Goal: Task Accomplishment & Management: Complete application form

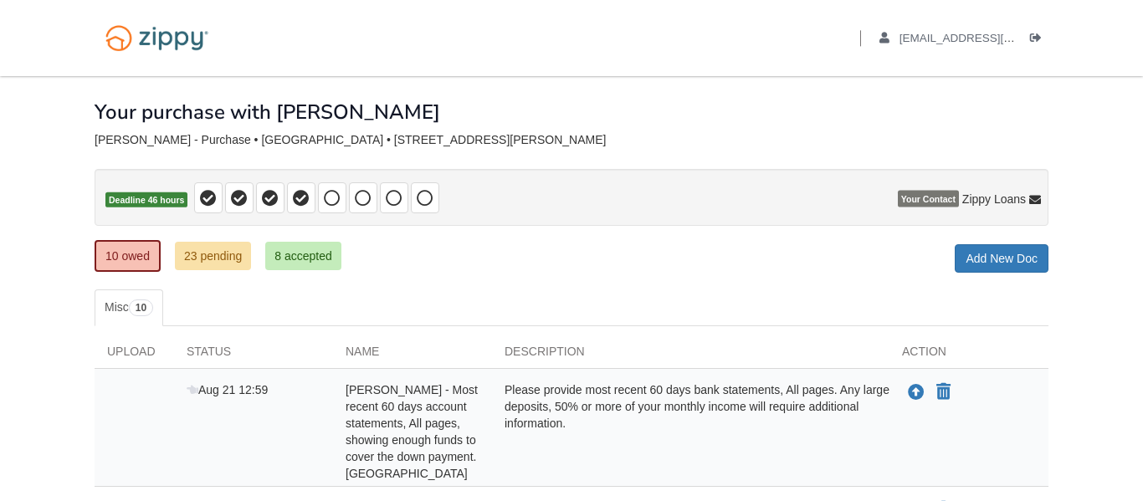
scroll to position [619, 0]
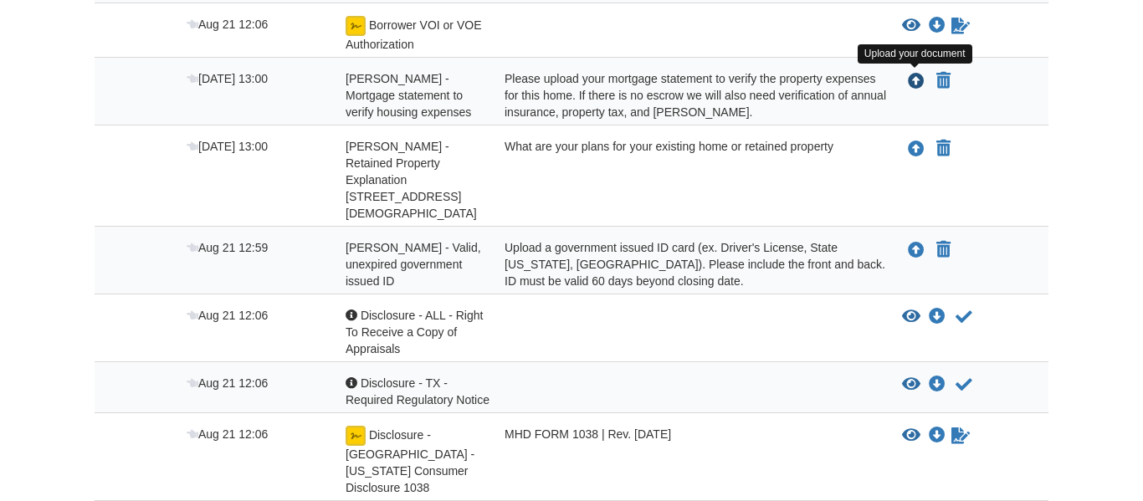
click at [916, 80] on icon "Upload Christy Barron - Mortgage statement to verify housing expenses" at bounding box center [916, 82] width 17 height 17
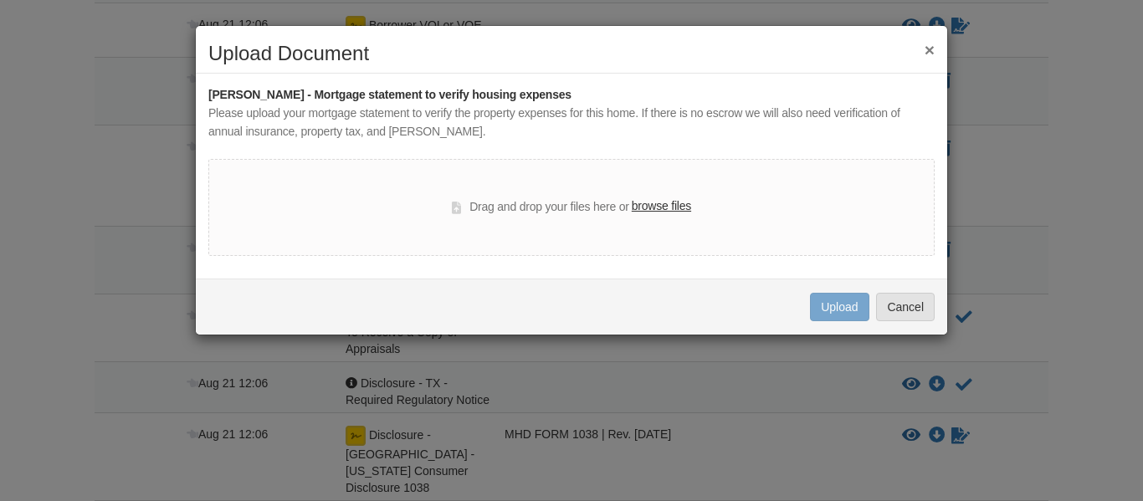
click at [664, 208] on label "browse files" at bounding box center [661, 207] width 59 height 18
click at [0, 0] on input "browse files" at bounding box center [0, 0] width 0 height 0
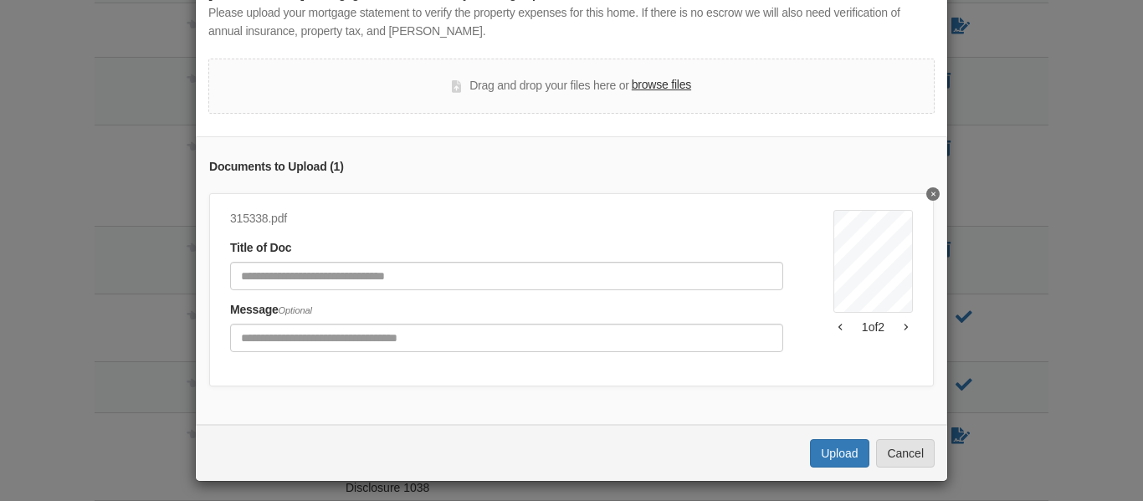
scroll to position [106, 0]
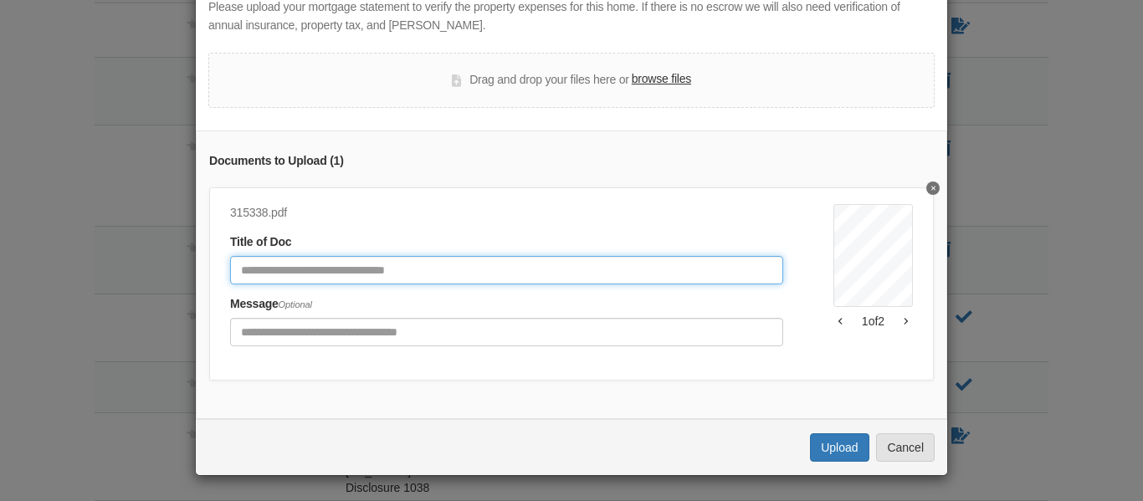
click at [417, 276] on input "Document Title" at bounding box center [506, 270] width 553 height 28
type input "**********"
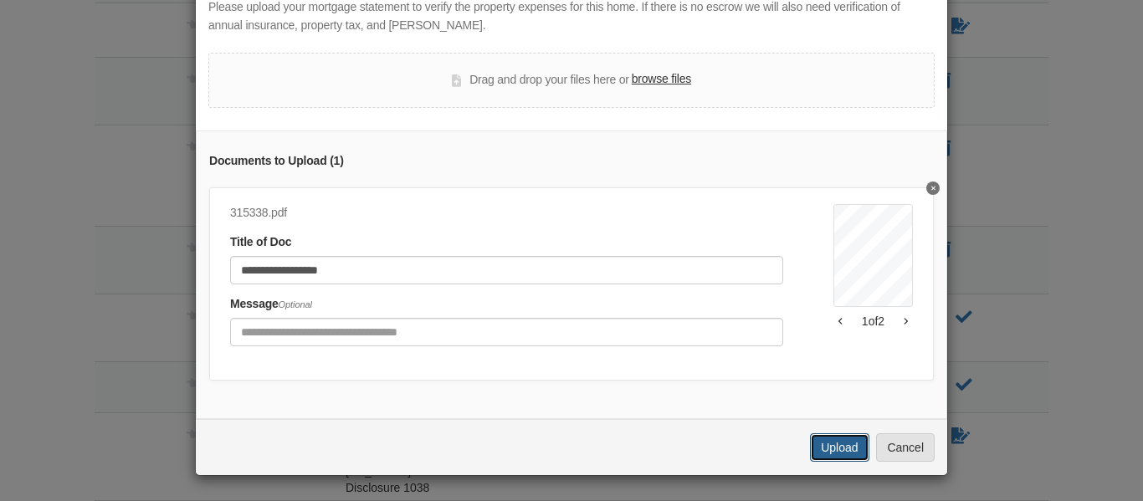
click at [847, 444] on button "Upload" at bounding box center [839, 448] width 59 height 28
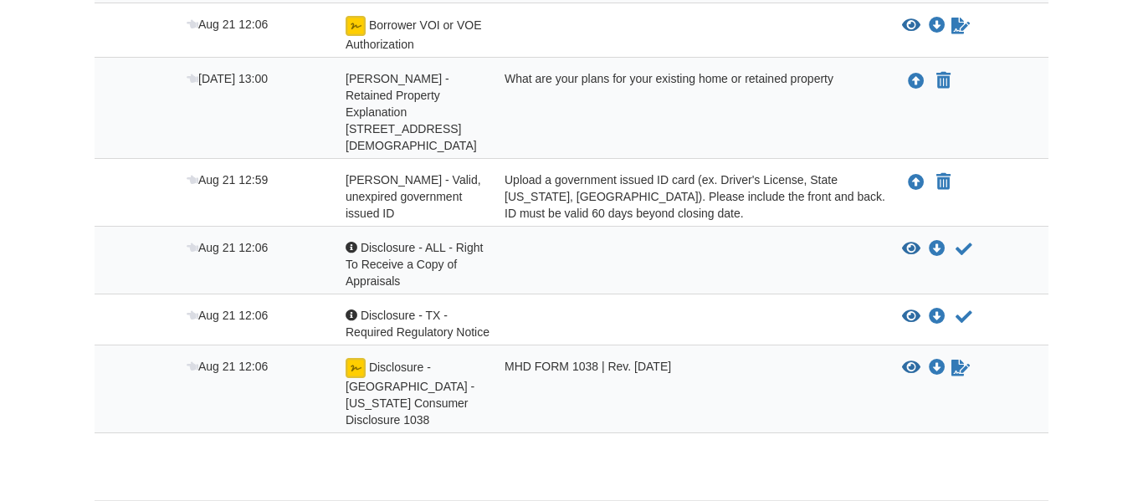
scroll to position [619, 0]
click at [919, 84] on icon "Upload Christy Barron - Retained Property Explanation 901 E Young Ave Temple TX…" at bounding box center [916, 82] width 17 height 17
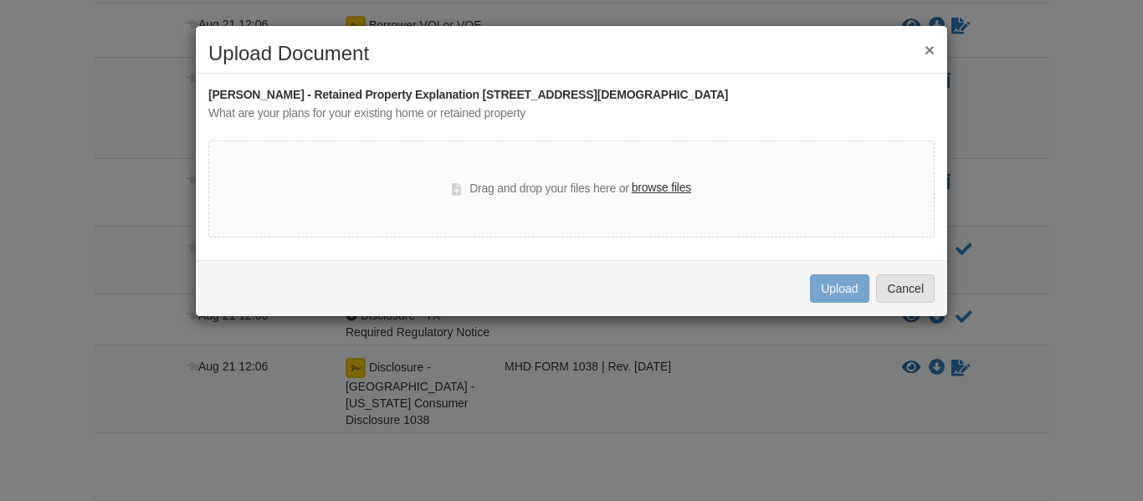
click at [665, 191] on label "browse files" at bounding box center [661, 188] width 59 height 18
click at [0, 0] on input "browse files" at bounding box center [0, 0] width 0 height 0
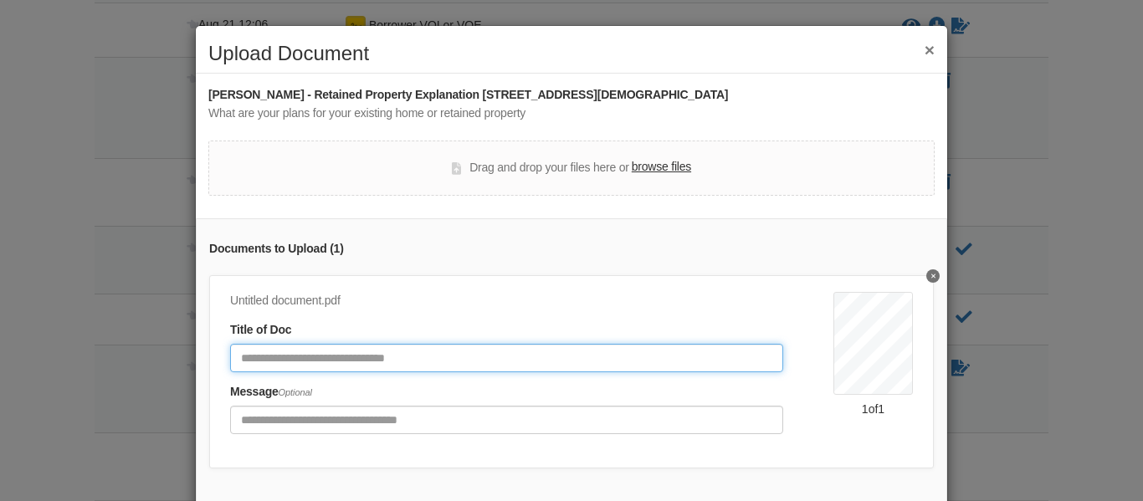
click at [588, 359] on input "Document Title" at bounding box center [506, 358] width 553 height 28
type input "*"
click at [583, 370] on input "**********" at bounding box center [506, 358] width 553 height 28
type input "**********"
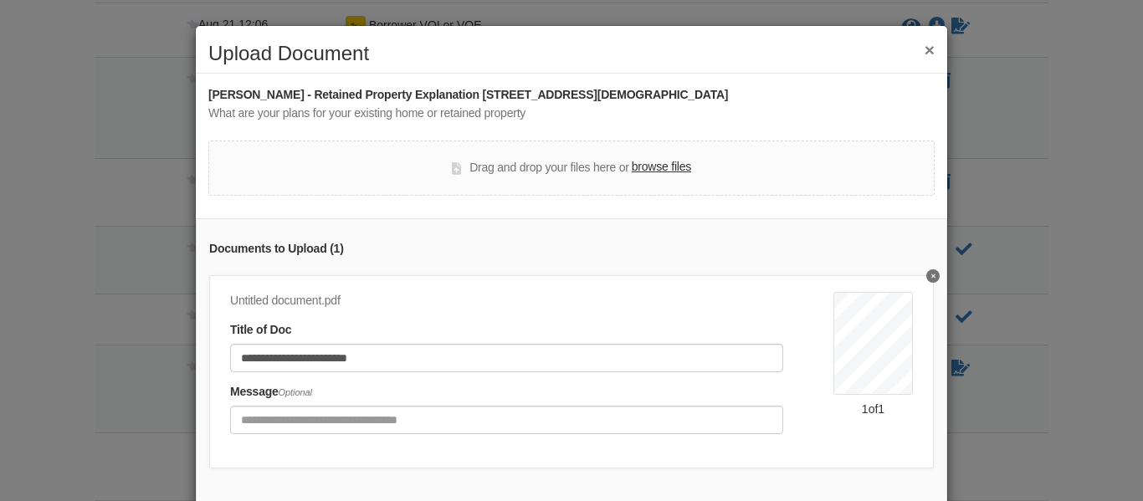
click at [943, 279] on div "**********" at bounding box center [572, 362] width 752 height 289
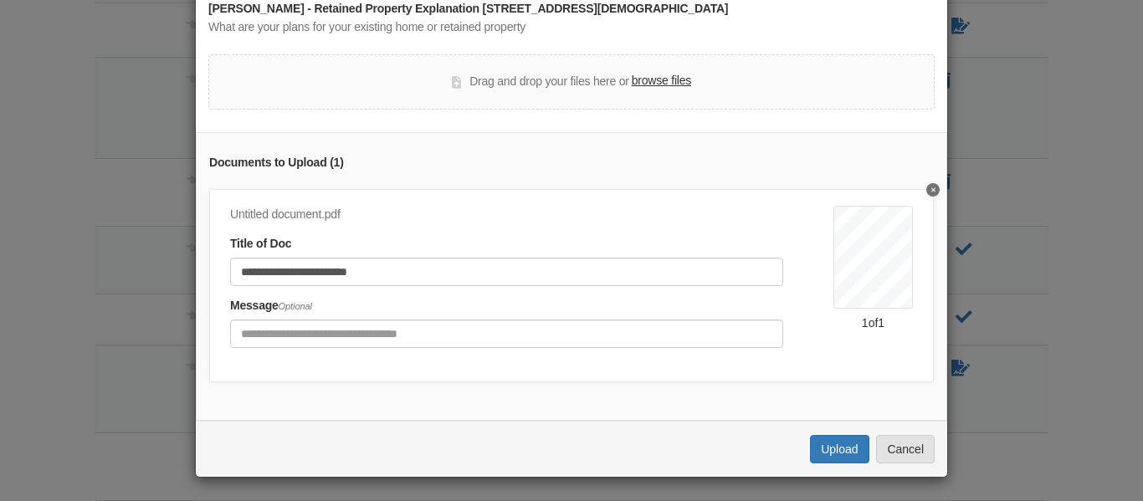
scroll to position [88, 0]
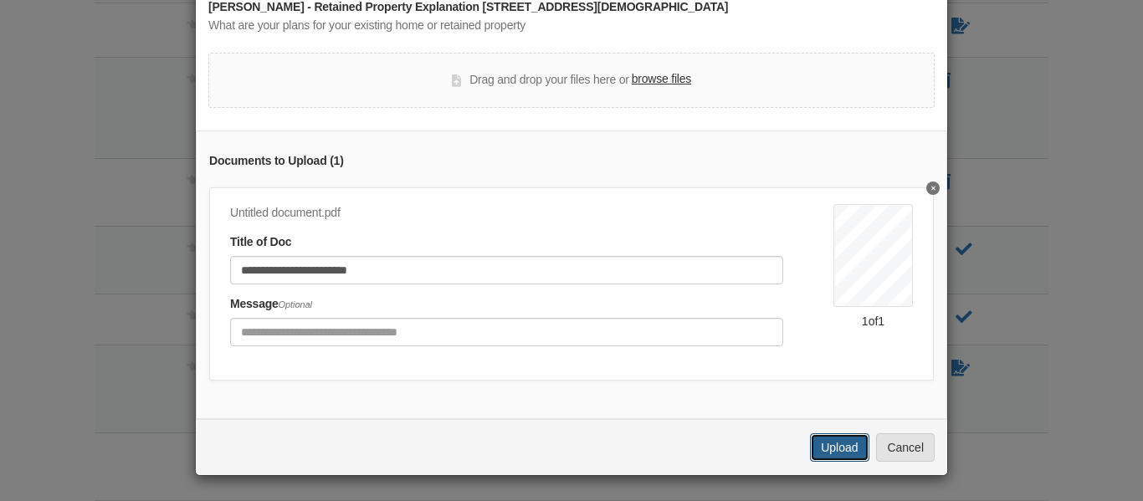
click at [830, 449] on button "Upload" at bounding box center [839, 448] width 59 height 28
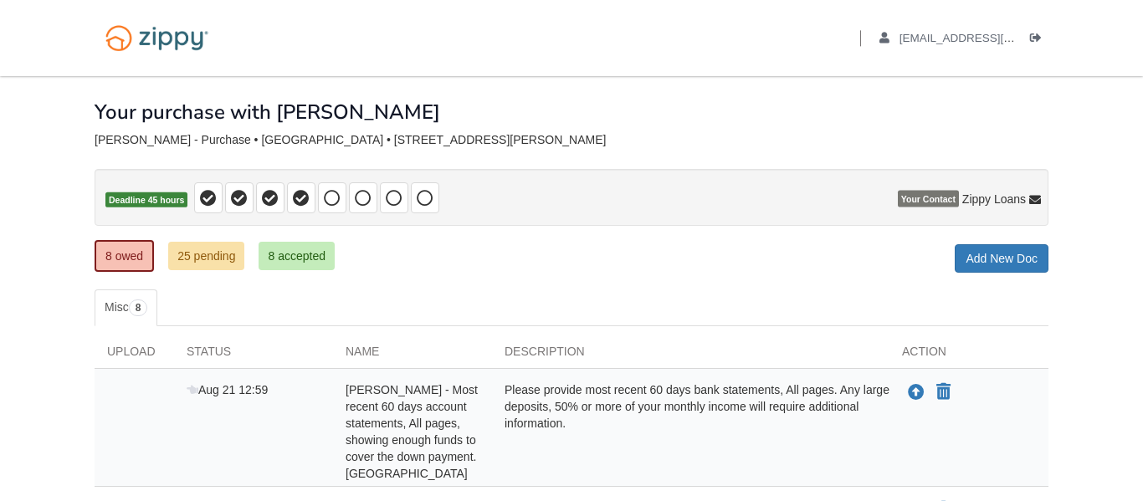
scroll to position [552, 0]
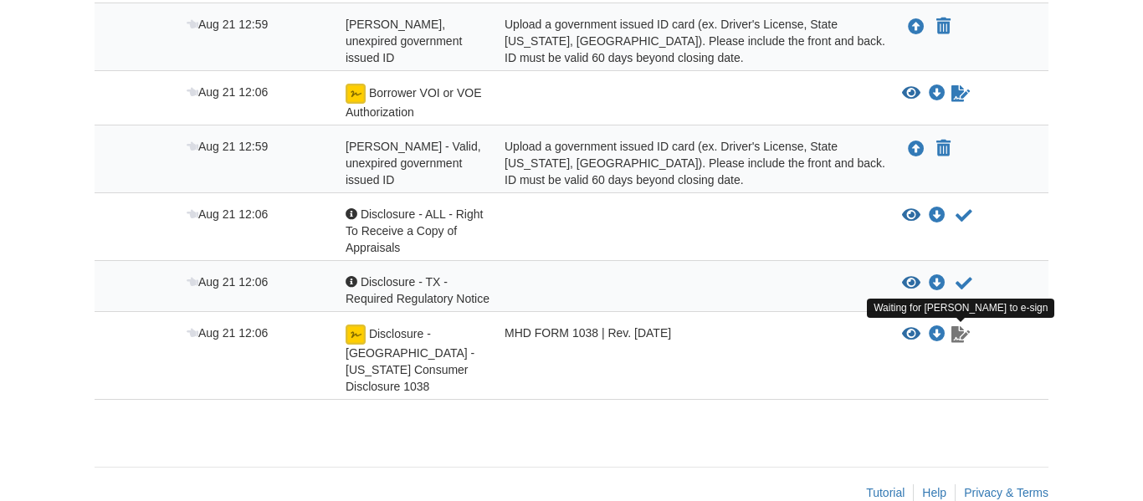
click at [962, 339] on icon "Waiting for your co-borrower to e-sign" at bounding box center [961, 334] width 18 height 17
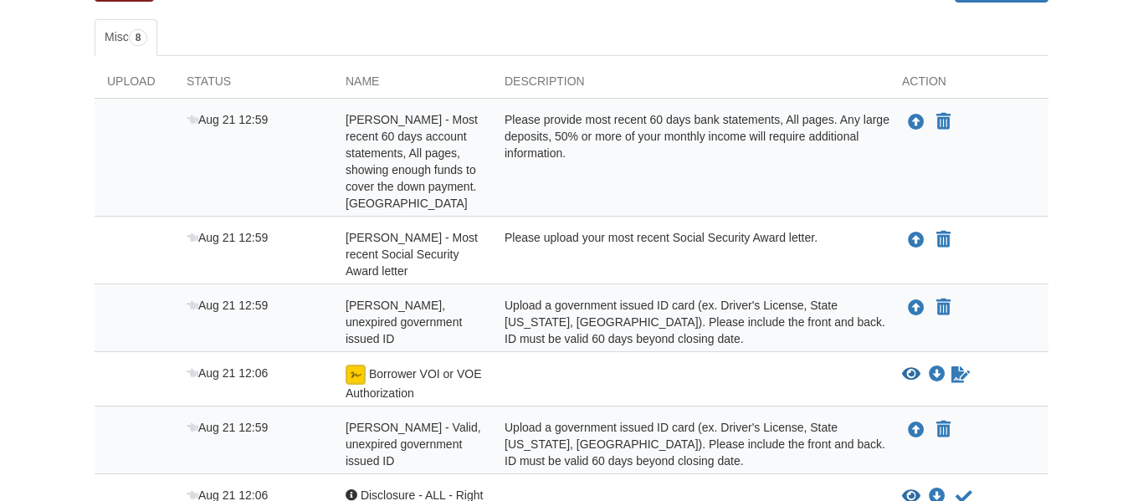
scroll to position [184, 0]
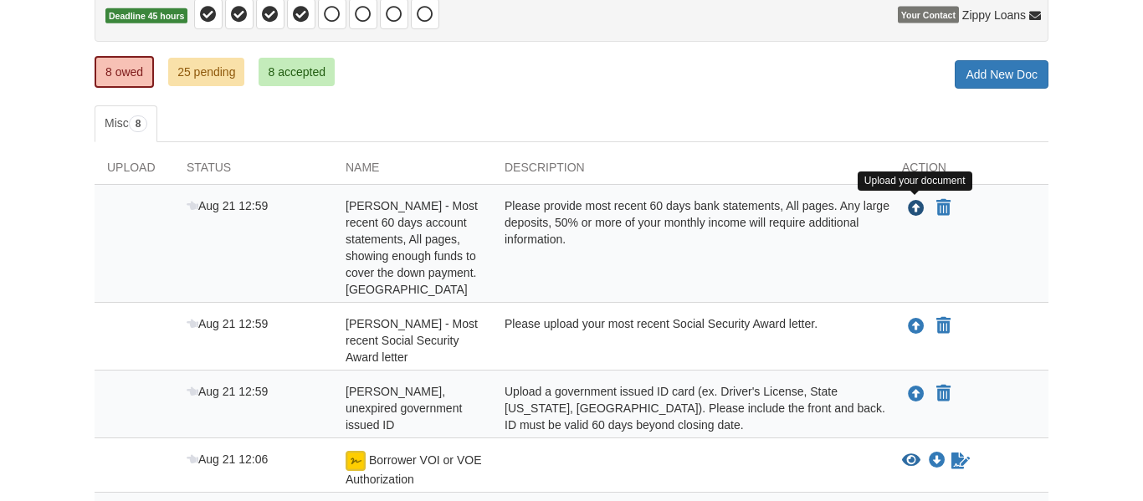
click at [915, 211] on icon "Upload Billy Bragewitz - Most recent 60 days account statements, All pages, sho…" at bounding box center [916, 209] width 17 height 17
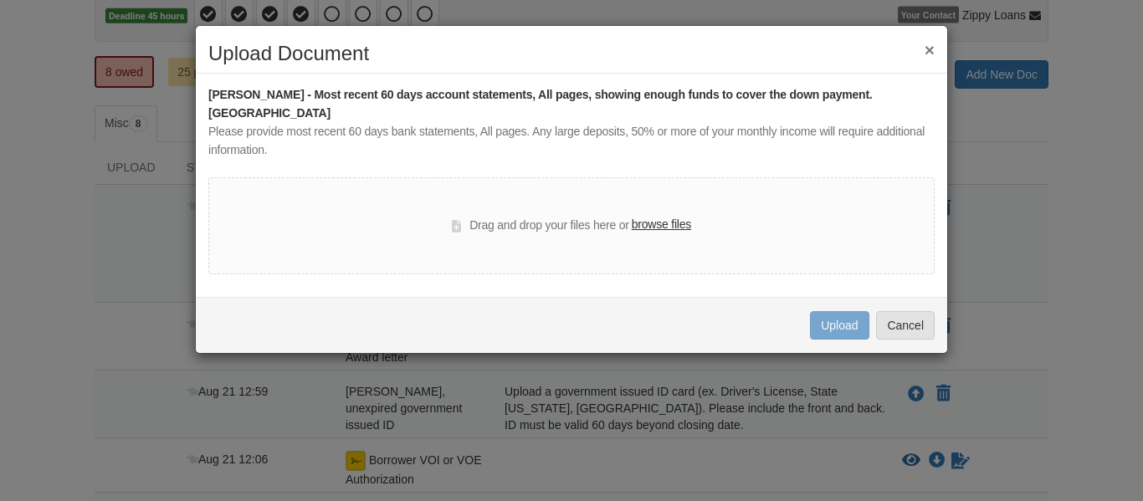
click at [680, 216] on label "browse files" at bounding box center [661, 225] width 59 height 18
click at [0, 0] on input "browse files" at bounding box center [0, 0] width 0 height 0
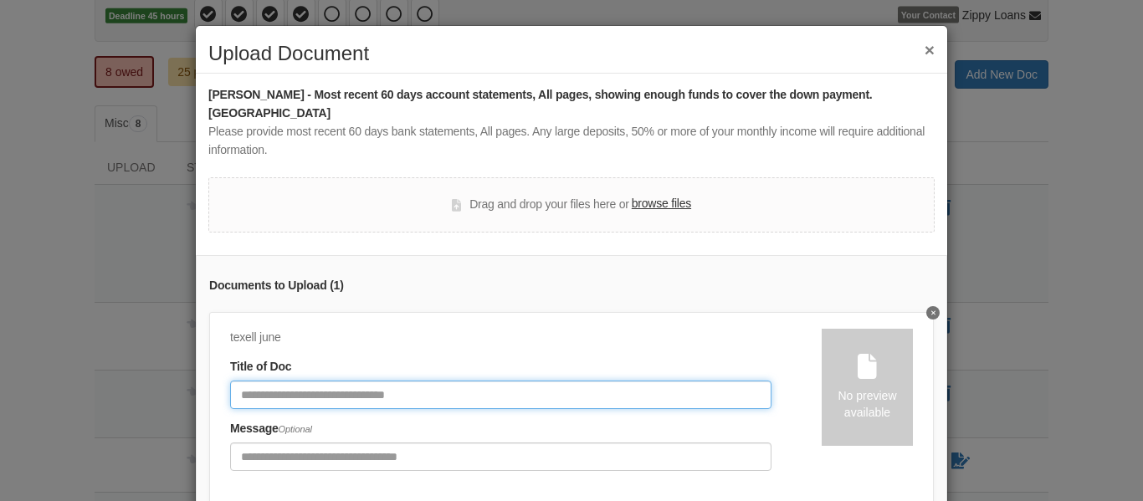
click at [554, 381] on input "Document Title" at bounding box center [501, 395] width 542 height 28
type input "**********"
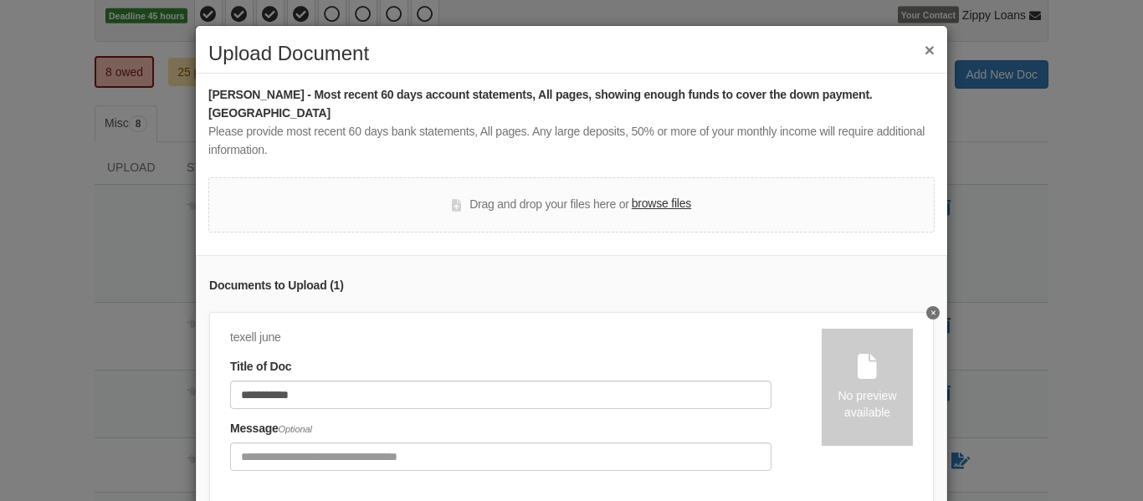
click at [865, 393] on div "No preview available" at bounding box center [867, 404] width 91 height 33
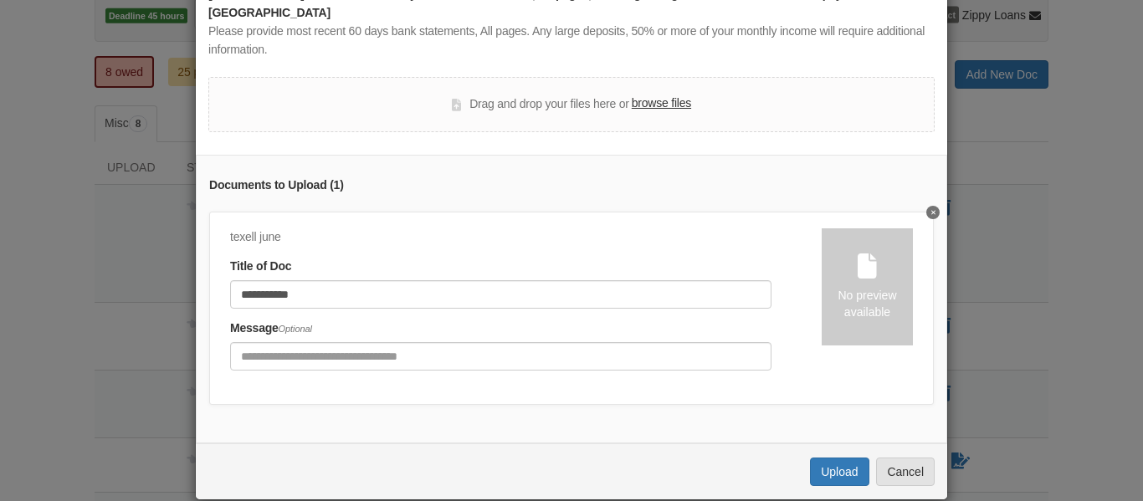
scroll to position [106, 0]
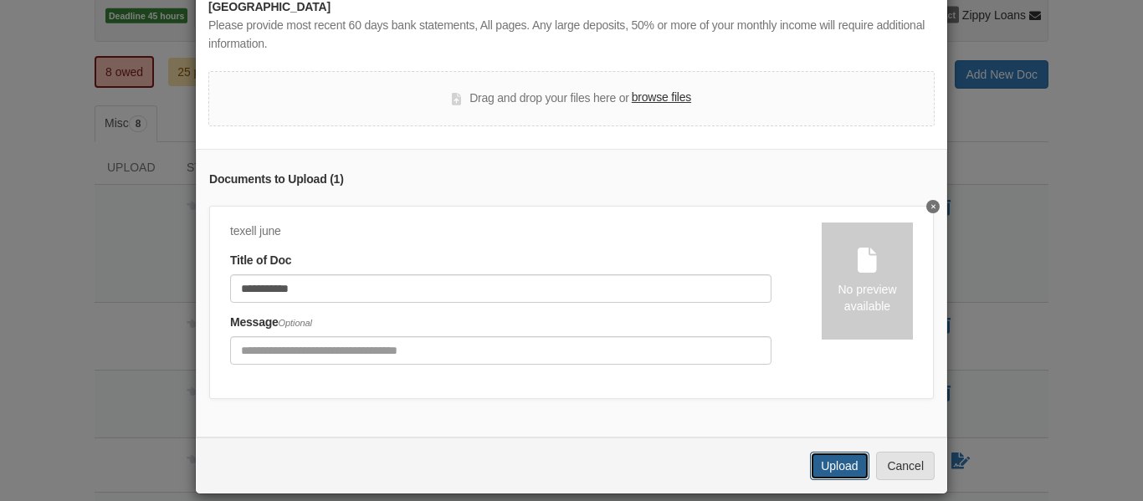
click at [846, 452] on button "Upload" at bounding box center [839, 466] width 59 height 28
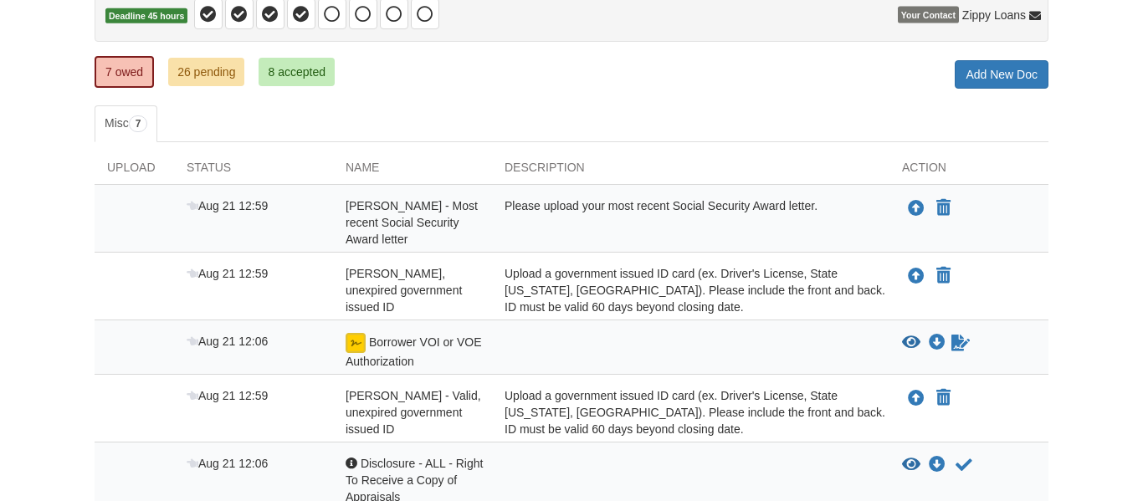
scroll to position [184, 0]
click at [269, 67] on link "8 accepted" at bounding box center [297, 72] width 76 height 28
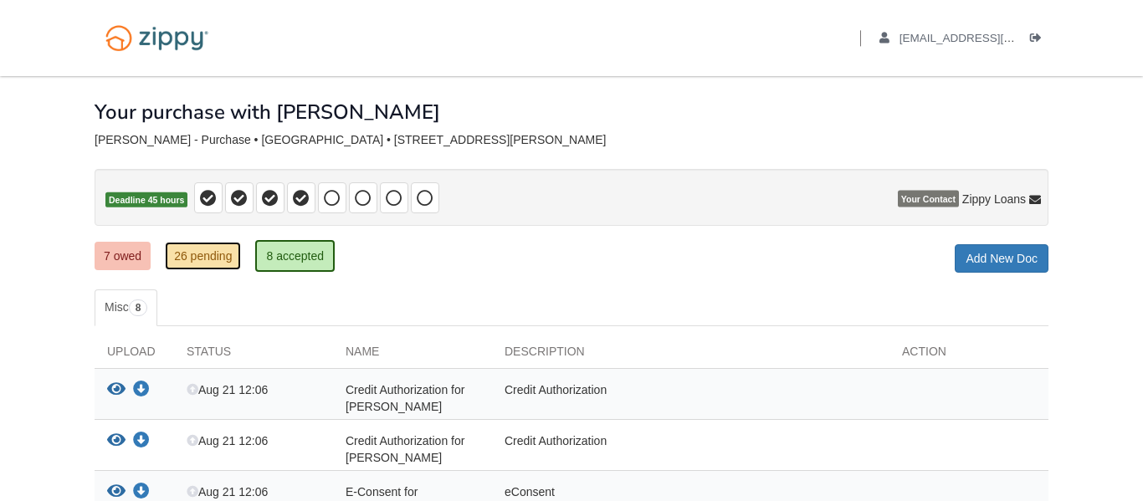
click at [173, 256] on link "26 pending" at bounding box center [203, 256] width 76 height 28
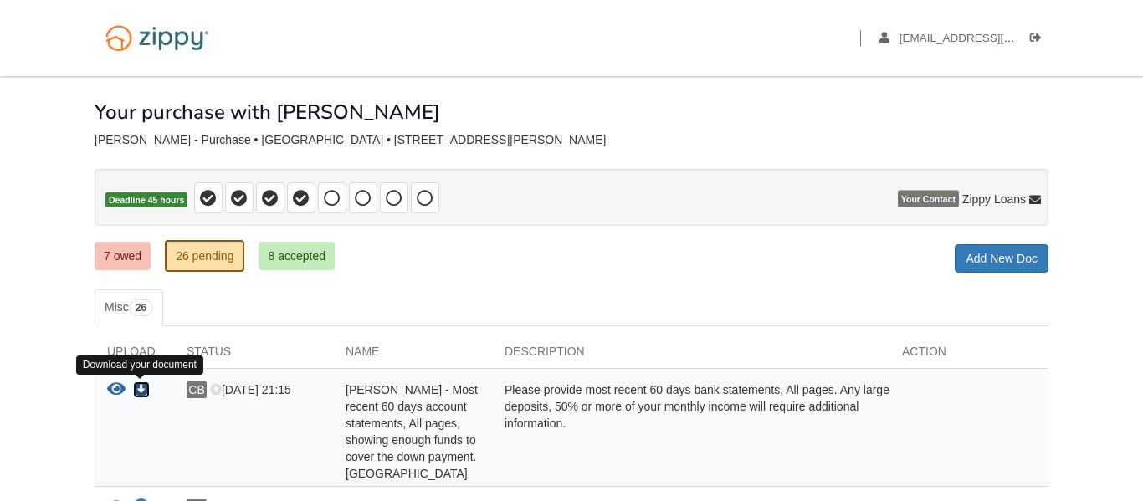
click at [140, 390] on icon "Download Billy Bragewitz - Most recent 60 days account statements, All pages, s…" at bounding box center [141, 390] width 17 height 17
click at [119, 257] on link "7 owed" at bounding box center [123, 256] width 56 height 28
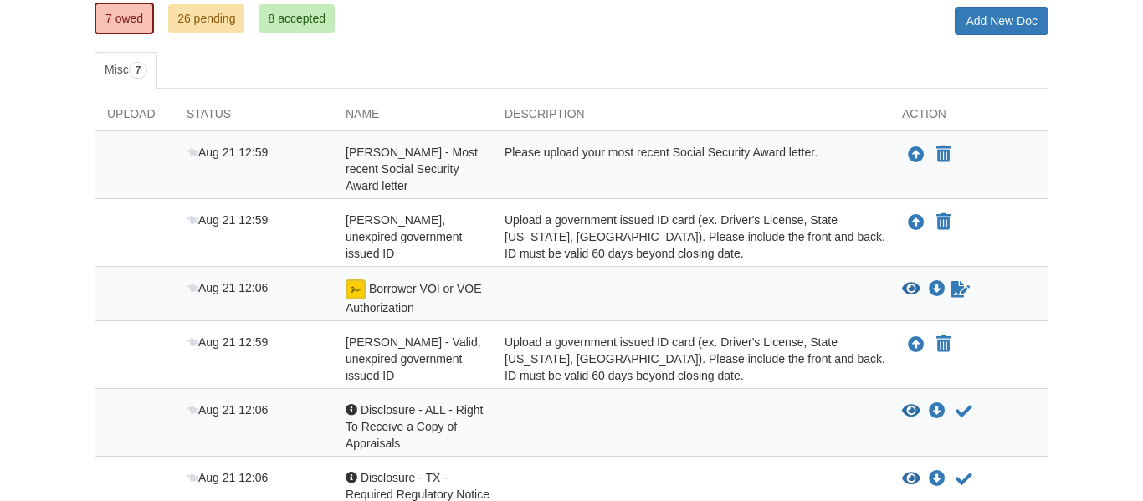
scroll to position [234, 0]
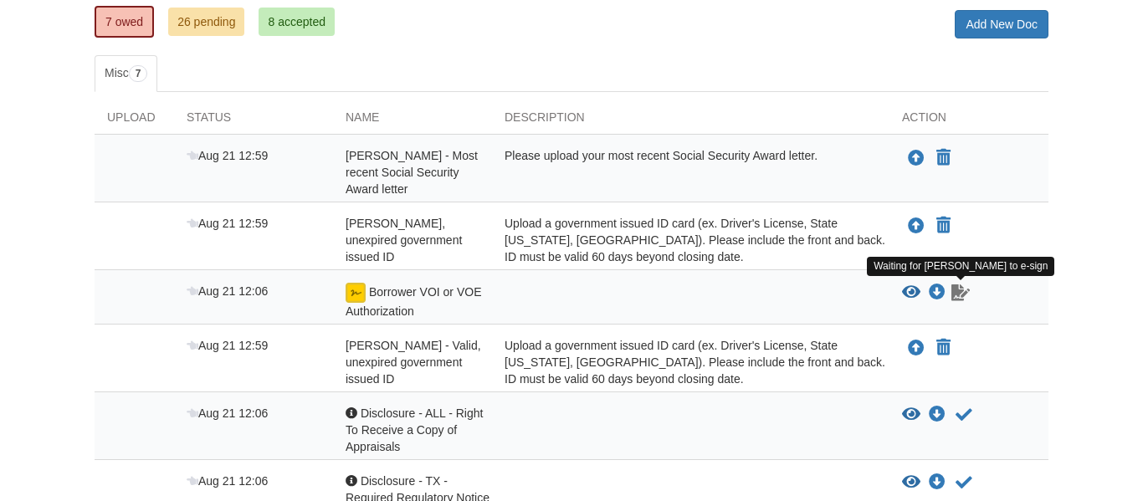
click at [958, 300] on icon "Waiting for your co-borrower to e-sign" at bounding box center [961, 293] width 18 height 17
click at [955, 299] on icon "Waiting for your co-borrower to e-sign" at bounding box center [961, 293] width 18 height 17
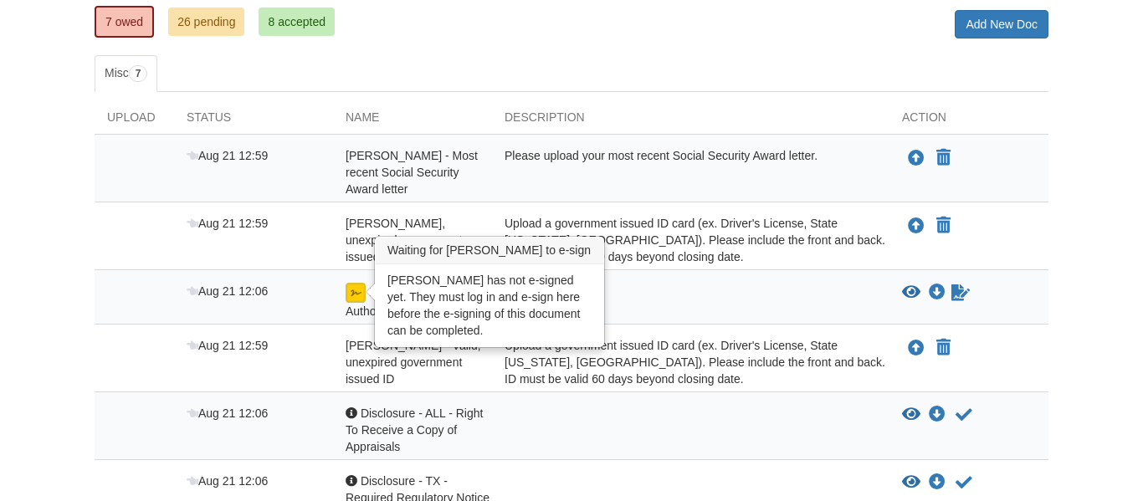
click at [352, 292] on img at bounding box center [356, 293] width 20 height 20
